Goal: Task Accomplishment & Management: Manage account settings

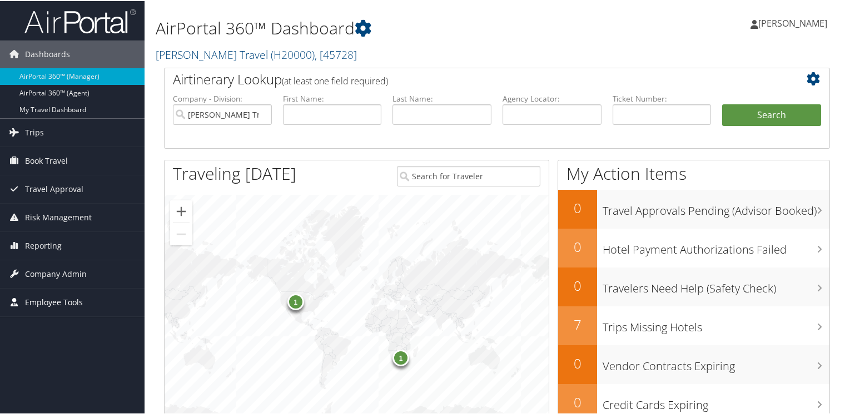
click at [53, 302] on span "Employee Tools" at bounding box center [54, 302] width 58 height 28
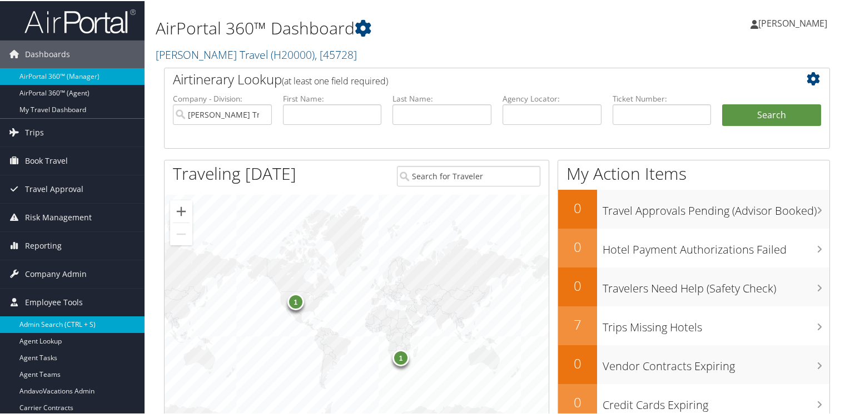
click at [47, 327] on link "Admin Search (CTRL + S)" at bounding box center [72, 324] width 144 height 17
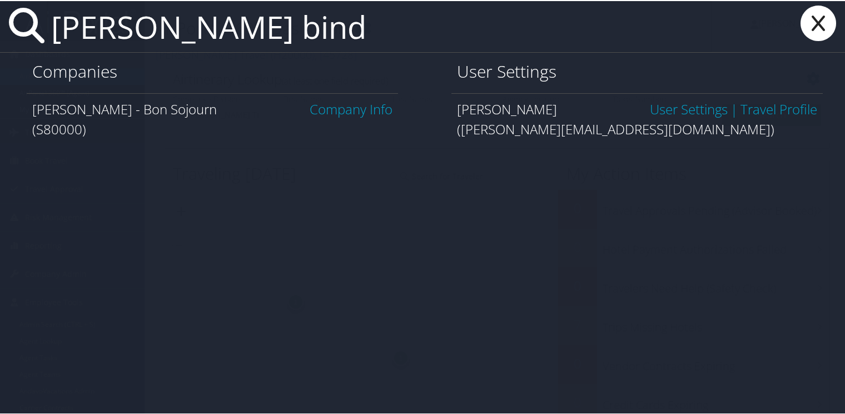
type input "[PERSON_NAME] bind"
click at [697, 112] on link "User Settings" at bounding box center [689, 108] width 78 height 18
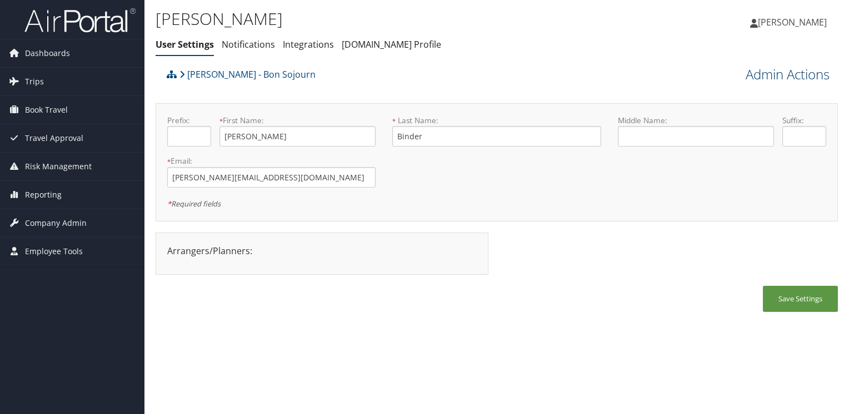
click at [802, 75] on link "Admin Actions" at bounding box center [788, 74] width 84 height 19
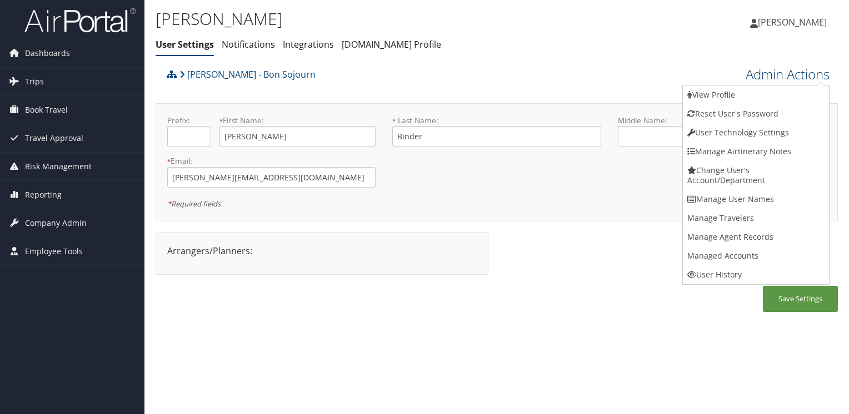
click at [802, 75] on link "Admin Actions" at bounding box center [788, 74] width 84 height 19
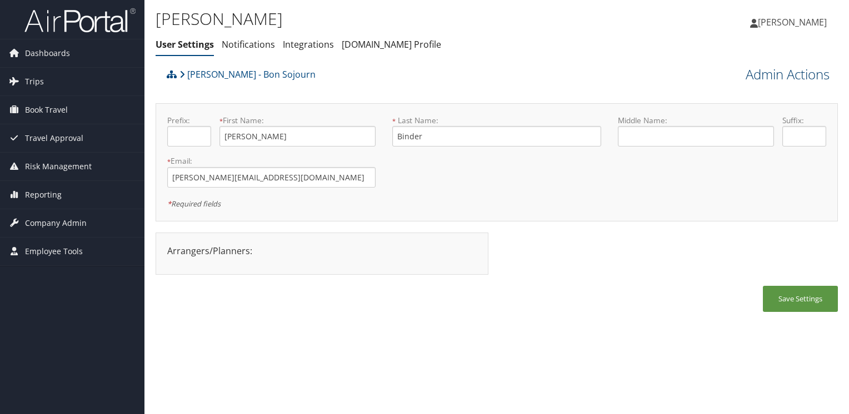
click at [802, 75] on link "Admin Actions" at bounding box center [788, 74] width 84 height 19
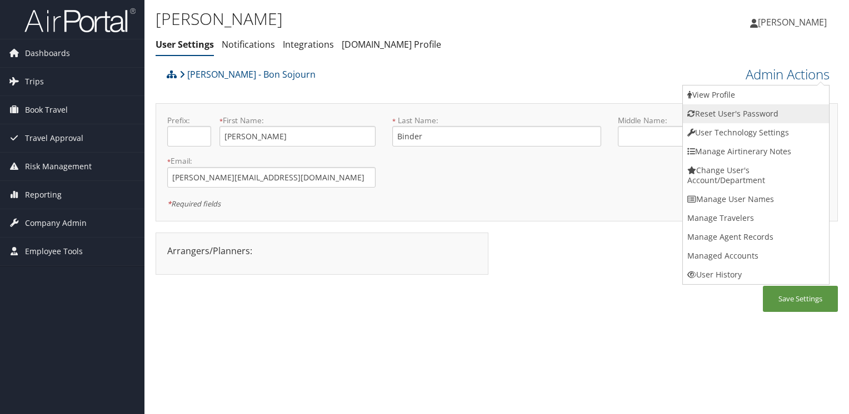
click at [725, 110] on link "Reset User's Password" at bounding box center [756, 113] width 146 height 19
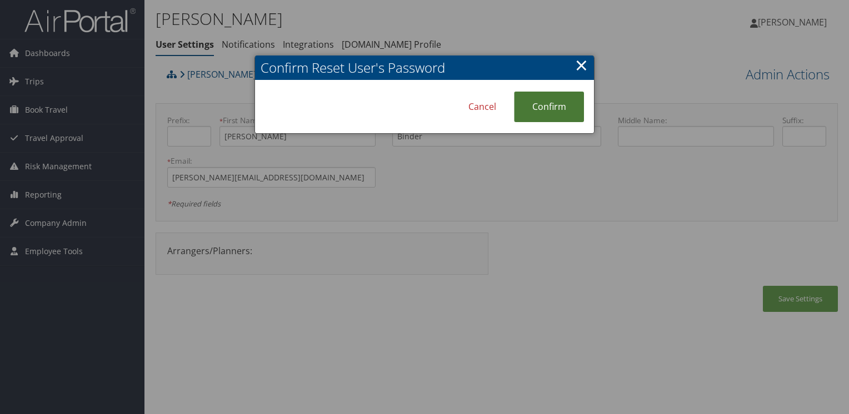
click at [552, 104] on link "Confirm" at bounding box center [549, 107] width 70 height 31
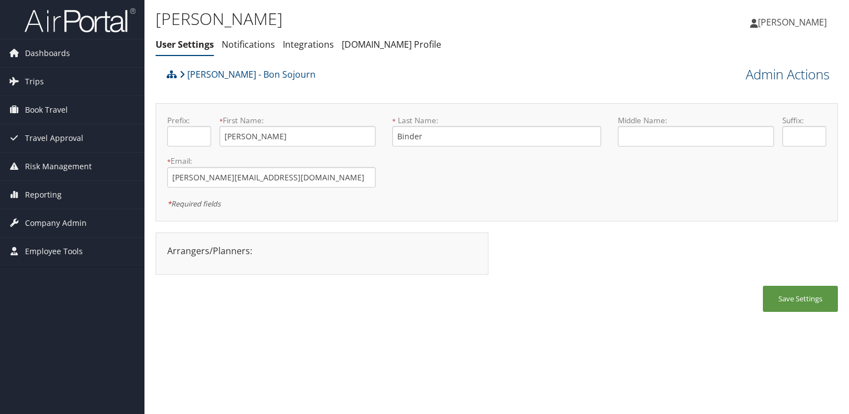
click at [789, 74] on link "Admin Actions" at bounding box center [788, 74] width 84 height 19
click at [279, 176] on input "shannan@bonsojourn.com" at bounding box center [271, 177] width 208 height 21
click at [291, 174] on input "shannan@bonsojourn.com" at bounding box center [271, 177] width 208 height 21
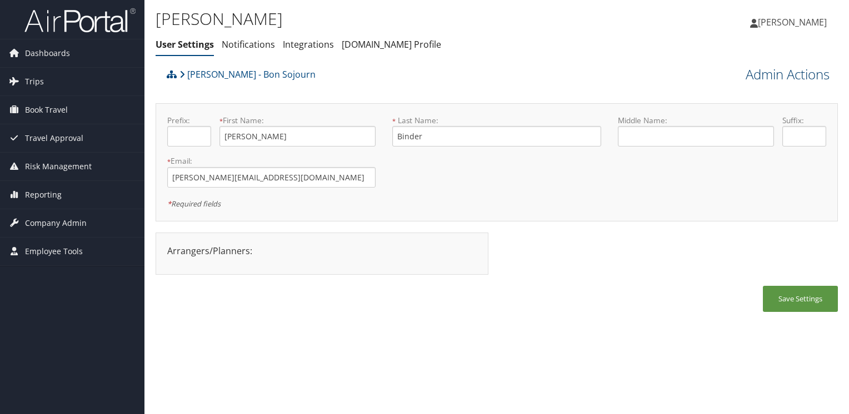
click at [789, 74] on link "Admin Actions" at bounding box center [788, 74] width 84 height 19
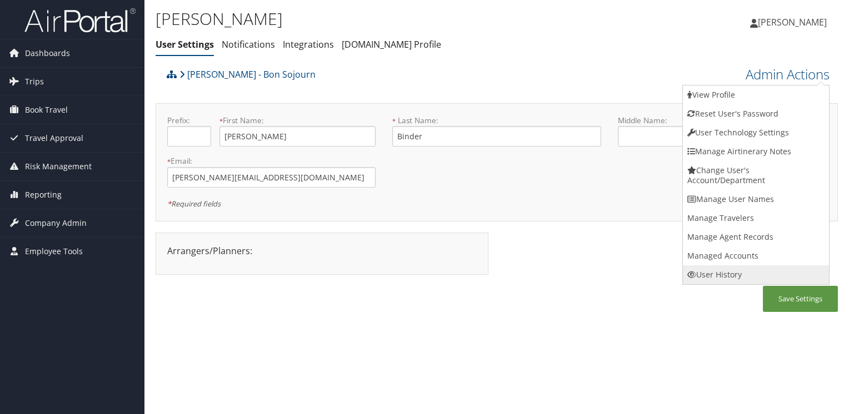
click at [711, 275] on link "User History" at bounding box center [756, 275] width 146 height 19
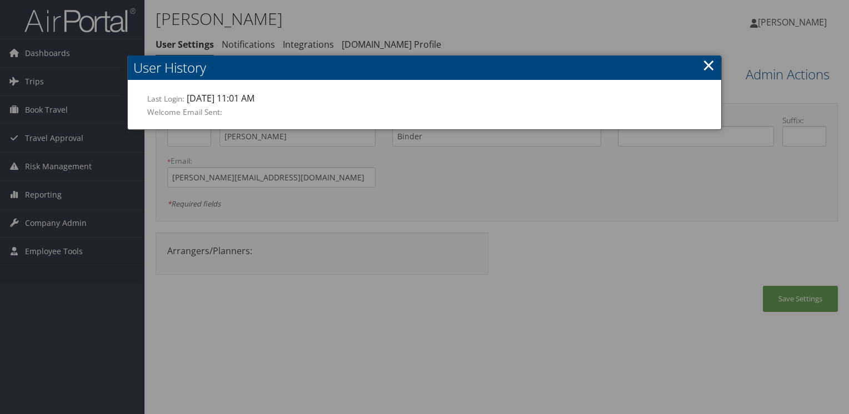
click at [707, 63] on link "×" at bounding box center [708, 65] width 13 height 22
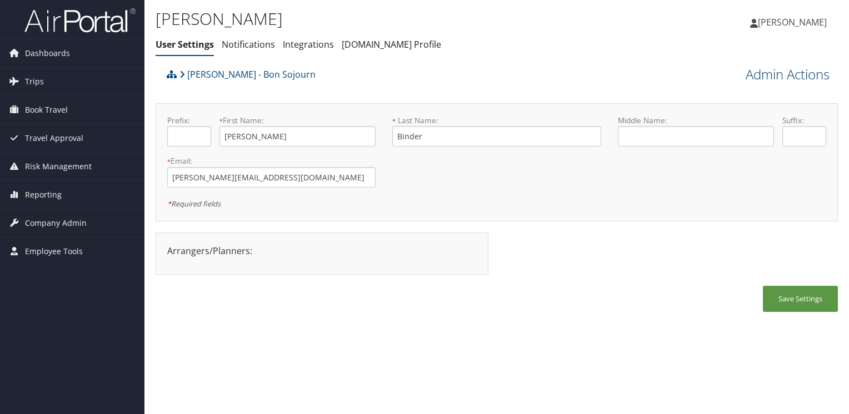
click at [773, 74] on link "Admin Actions" at bounding box center [788, 74] width 84 height 19
click at [669, 49] on div "Shannan Binder User Settings Notifications Integrations AndavoVacations.com Pro…" at bounding box center [496, 31] width 705 height 63
click at [763, 71] on link "Admin Actions" at bounding box center [788, 74] width 84 height 19
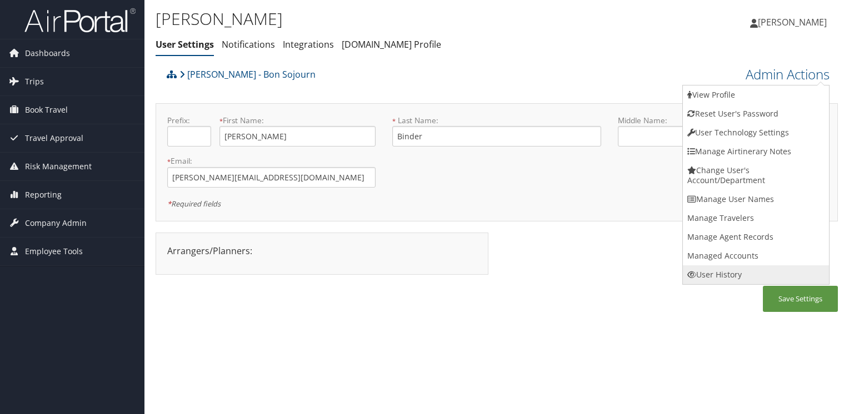
click at [721, 272] on link "User History" at bounding box center [756, 275] width 146 height 19
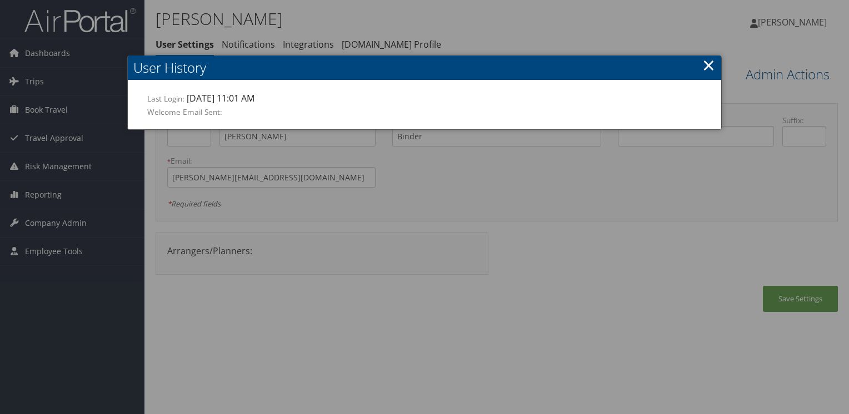
click at [709, 62] on link "×" at bounding box center [708, 65] width 13 height 22
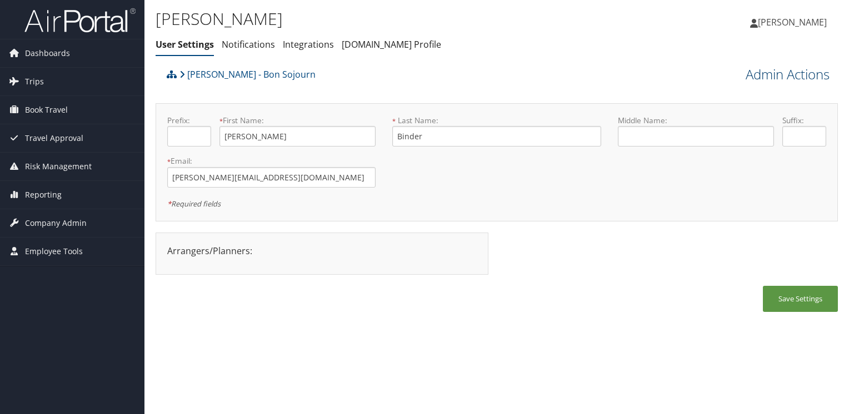
click at [782, 76] on link "Admin Actions" at bounding box center [788, 74] width 84 height 19
click at [761, 74] on link "Admin Actions" at bounding box center [788, 74] width 84 height 19
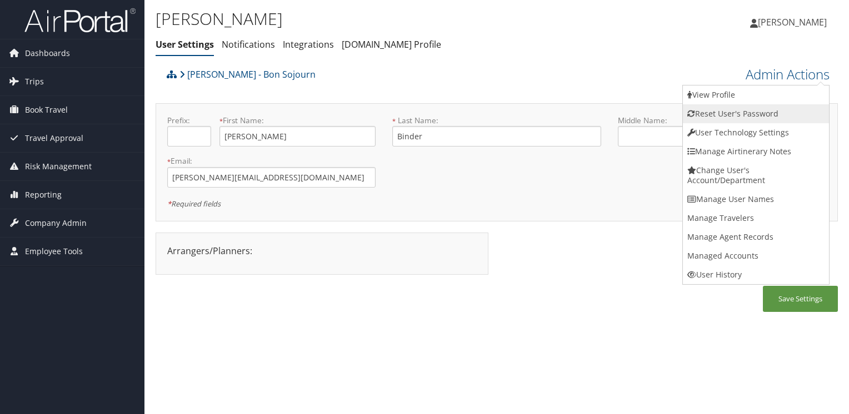
click at [711, 112] on link "Reset User's Password" at bounding box center [756, 113] width 146 height 19
click at [0, 0] on div at bounding box center [0, 0] width 0 height 0
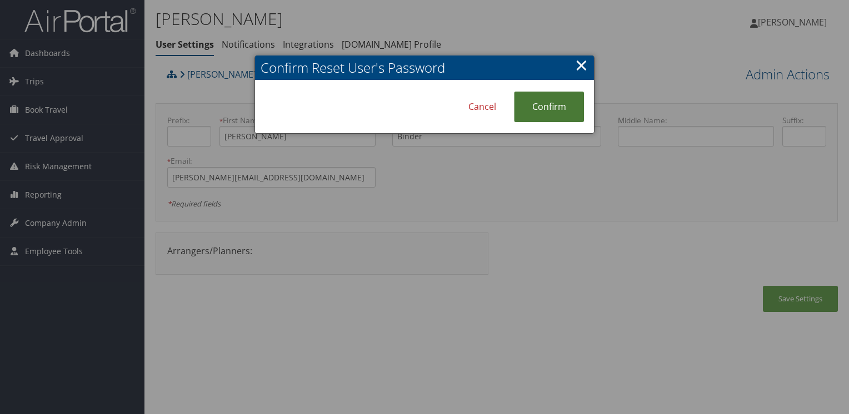
click at [553, 102] on link "Confirm" at bounding box center [549, 107] width 70 height 31
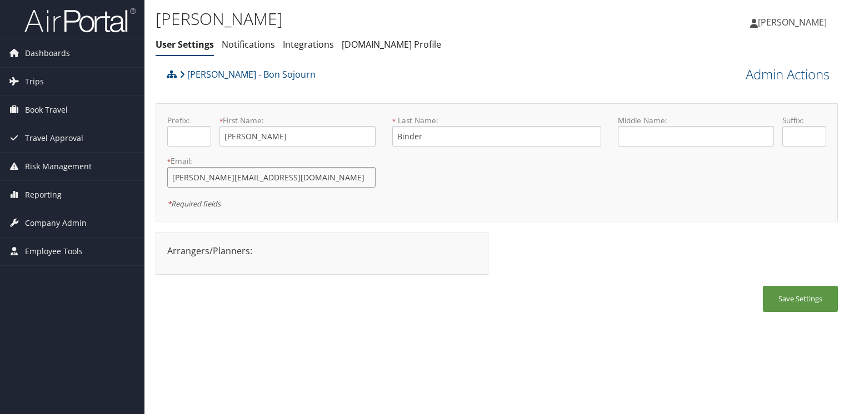
click at [283, 177] on input "shannan@bonsojourn.com" at bounding box center [271, 177] width 208 height 21
drag, startPoint x: 283, startPoint y: 177, endPoint x: 256, endPoint y: 178, distance: 27.3
click at [283, 177] on input "shannan@bonsojourn.com" at bounding box center [271, 177] width 208 height 21
drag, startPoint x: 256, startPoint y: 178, endPoint x: 152, endPoint y: 181, distance: 103.9
click at [152, 181] on div "Shannan Binder User Settings Notifications Integrations AndavoVacations.com Pro…" at bounding box center [496, 207] width 705 height 414
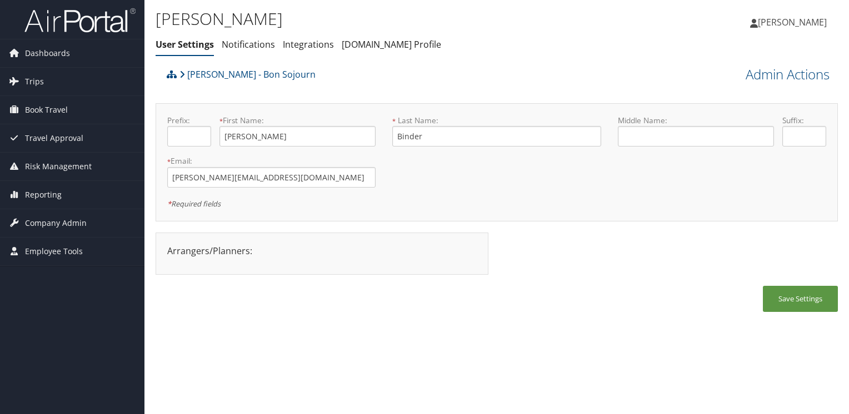
click at [519, 259] on div "Arrangers/Planners: Edit Arrangers & Planners Save Changes Cancel × Change Pass…" at bounding box center [497, 259] width 682 height 53
